Goal: Task Accomplishment & Management: Manage account settings

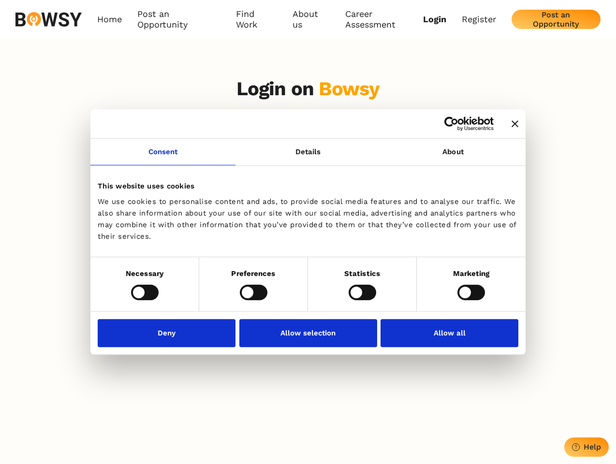
click at [511, 124] on icon "Close banner" at bounding box center [514, 123] width 7 height 7
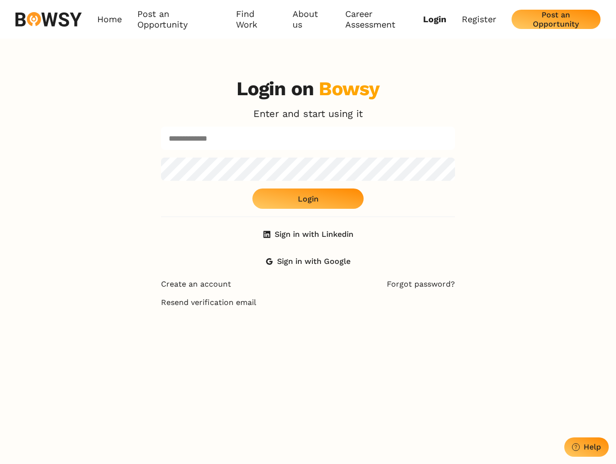
click at [163, 158] on body "Consent Details [#IABV2SETTINGS#] About This website uses cookies We use cookie…" at bounding box center [308, 398] width 616 height 797
click at [453, 158] on div "Login on Bowsy Enter and start using it Login Sign in with Linkedin Sign in wit…" at bounding box center [308, 174] width 294 height 194
click at [144, 292] on div "Login on Bowsy Enter and start using it Login Sign in with Linkedin Sign in wit…" at bounding box center [308, 302] width 616 height 464
click at [253, 292] on div "Login on Bowsy Enter and start using it Login Sign in with Linkedin Sign in wit…" at bounding box center [307, 302] width 309 height 464
click at [362, 292] on div "Login on Bowsy Enter and start using it Login Sign in with Linkedin Sign in wit…" at bounding box center [307, 302] width 309 height 464
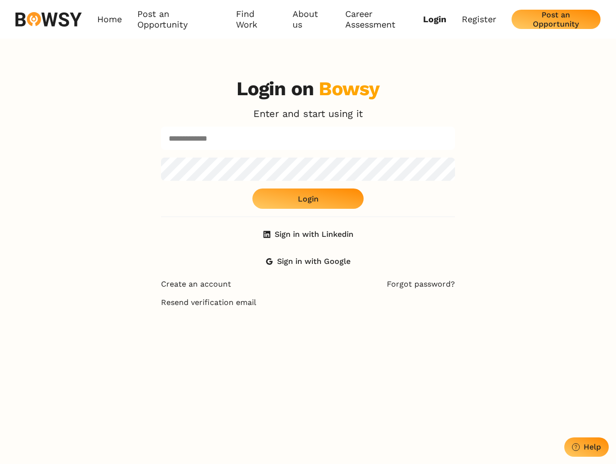
click at [471, 292] on div "Login on Bowsy Enter and start using it Login Sign in with Linkedin Sign in wit…" at bounding box center [308, 302] width 616 height 464
click at [169, 332] on div "Login on Bowsy Enter and start using it Login Sign in with Linkedin Sign in wit…" at bounding box center [307, 302] width 309 height 464
click at [308, 332] on div "Login on Bowsy Enter and start using it Login Sign in with Linkedin Sign in wit…" at bounding box center [307, 302] width 309 height 464
